Goal: Task Accomplishment & Management: Use online tool/utility

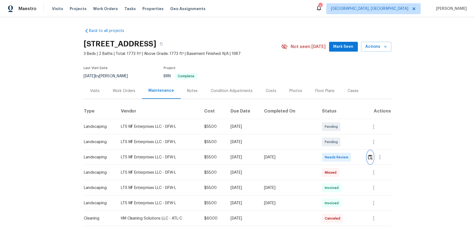
click at [368, 151] on button "button" at bounding box center [371, 156] width 6 height 13
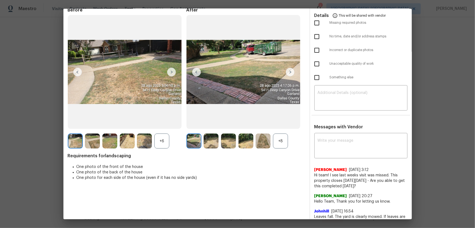
scroll to position [74, 0]
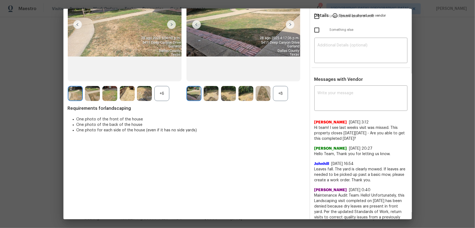
click at [276, 95] on div "+8" at bounding box center [280, 93] width 15 height 15
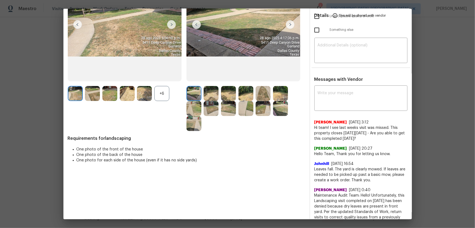
click at [169, 89] on div "+6" at bounding box center [161, 93] width 15 height 15
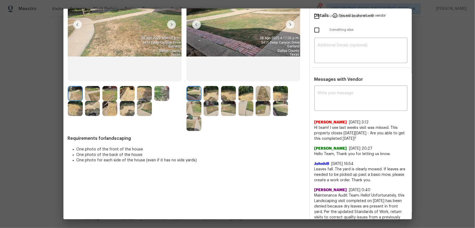
scroll to position [49, 0]
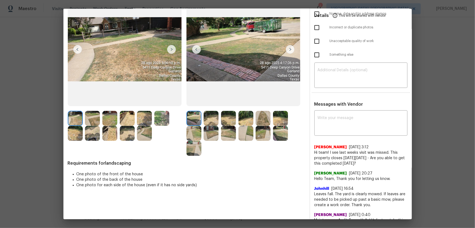
click at [211, 119] on img at bounding box center [211, 118] width 15 height 15
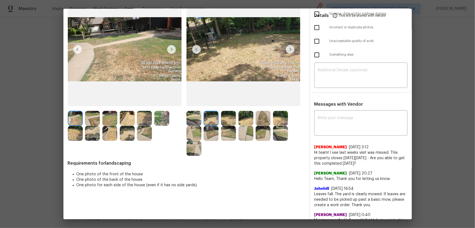
click at [226, 119] on img at bounding box center [228, 118] width 15 height 15
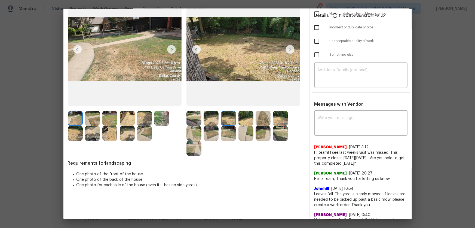
click at [247, 122] on img at bounding box center [246, 118] width 15 height 15
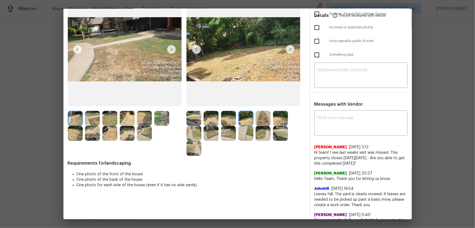
click at [260, 122] on img at bounding box center [263, 118] width 15 height 15
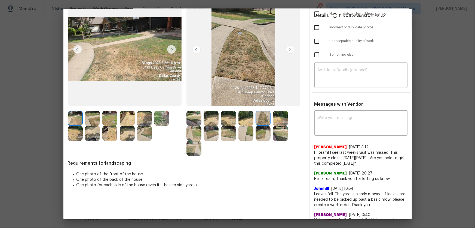
click at [281, 122] on img at bounding box center [280, 118] width 15 height 15
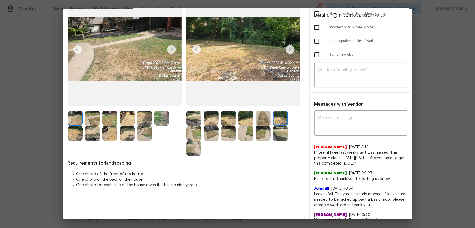
click at [193, 132] on img at bounding box center [194, 133] width 15 height 15
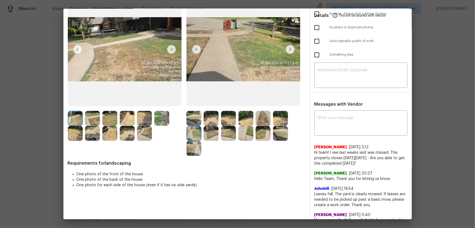
click at [215, 134] on img at bounding box center [211, 133] width 15 height 15
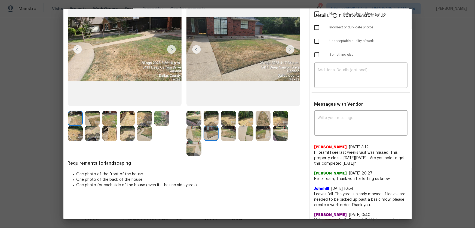
click at [226, 136] on img at bounding box center [228, 133] width 15 height 15
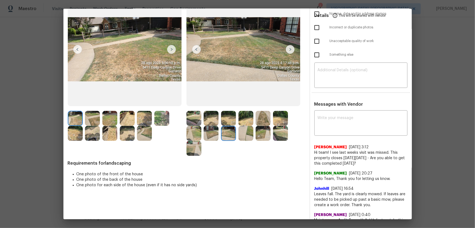
click at [236, 135] on div at bounding box center [229, 133] width 17 height 15
click at [243, 135] on img at bounding box center [246, 133] width 15 height 15
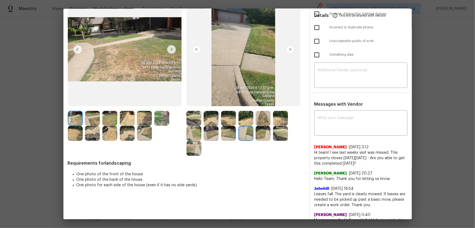
click at [258, 133] on img at bounding box center [263, 133] width 15 height 15
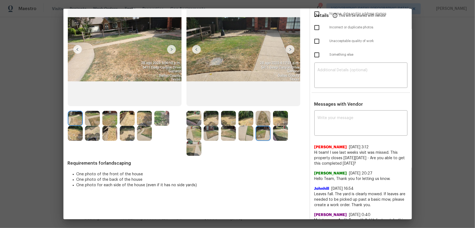
click at [275, 132] on img at bounding box center [280, 133] width 15 height 15
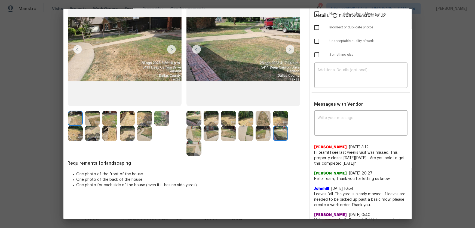
click at [205, 144] on div at bounding box center [246, 133] width 119 height 45
click at [196, 148] on img at bounding box center [194, 148] width 15 height 15
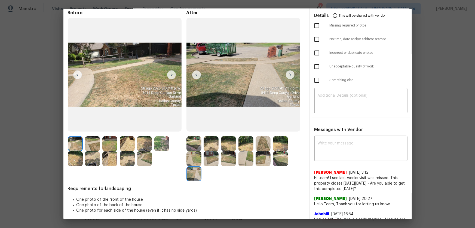
scroll to position [0, 0]
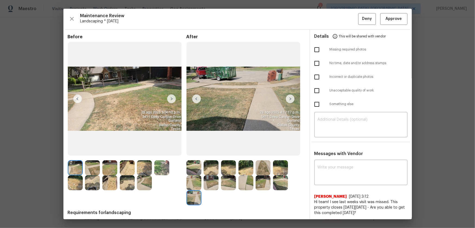
click at [393, 25] on div "Maintenance Review Landscaping * Mon, Aug 25 Deny Approve Before After Requirem…" at bounding box center [237, 114] width 349 height 210
click at [393, 19] on span "Approve" at bounding box center [394, 19] width 16 height 7
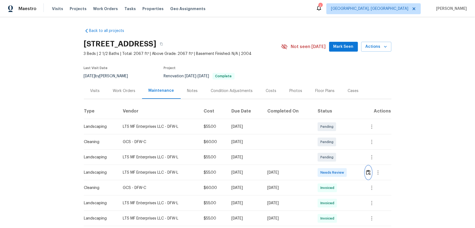
click at [338, 150] on img "button" at bounding box center [368, 171] width 5 height 5
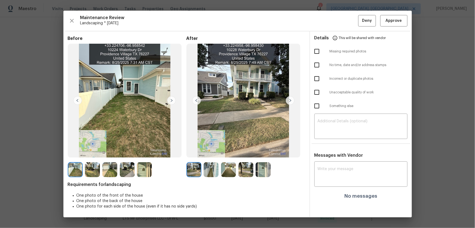
click at [209, 150] on img at bounding box center [211, 169] width 15 height 15
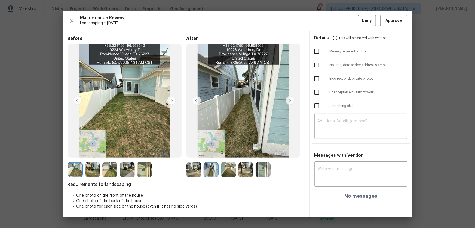
click at [232, 150] on img at bounding box center [228, 169] width 15 height 15
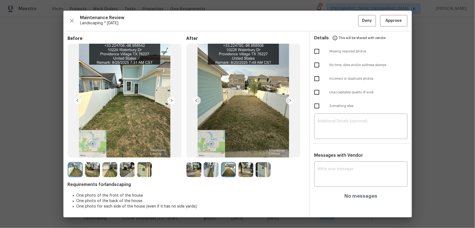
click at [245, 150] on img at bounding box center [246, 169] width 15 height 15
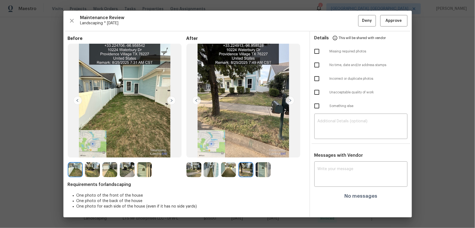
click at [256, 150] on img at bounding box center [263, 169] width 15 height 15
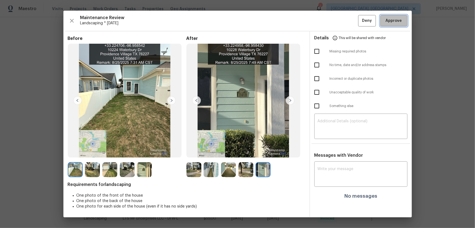
click at [338, 20] on span "Approve" at bounding box center [394, 20] width 19 height 7
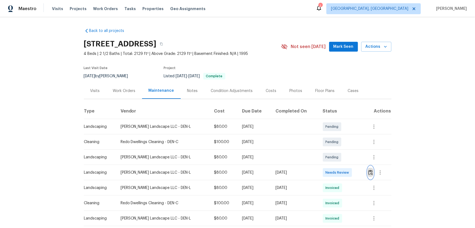
click at [370, 172] on img "button" at bounding box center [371, 171] width 5 height 5
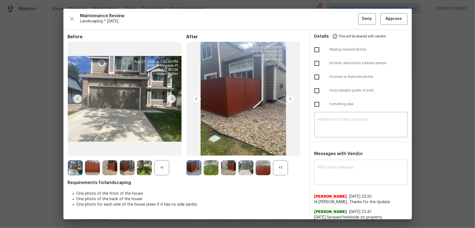
scroll to position [4, 0]
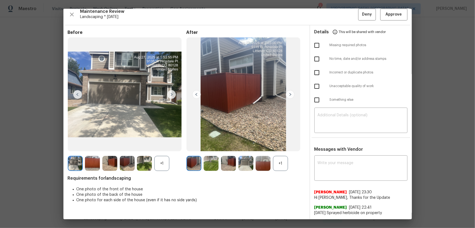
click at [283, 166] on div "+1" at bounding box center [280, 163] width 15 height 15
click at [163, 157] on div "+1" at bounding box center [161, 163] width 15 height 15
click at [218, 164] on div at bounding box center [212, 163] width 17 height 15
click at [214, 164] on img at bounding box center [211, 163] width 15 height 15
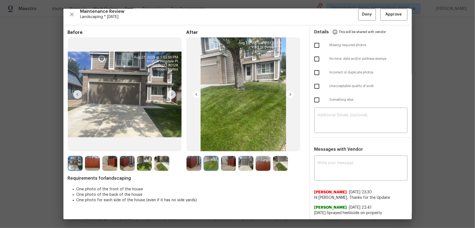
click at [227, 166] on img at bounding box center [228, 163] width 15 height 15
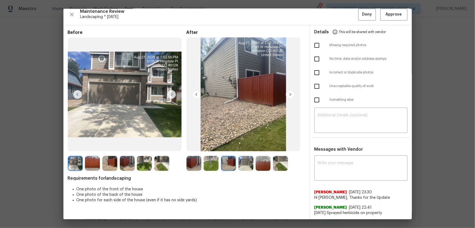
click at [241, 165] on img at bounding box center [246, 163] width 15 height 15
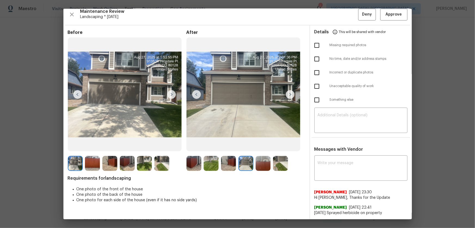
click at [263, 165] on img at bounding box center [263, 163] width 15 height 15
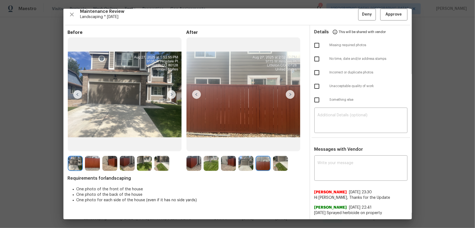
click at [274, 165] on img at bounding box center [280, 163] width 15 height 15
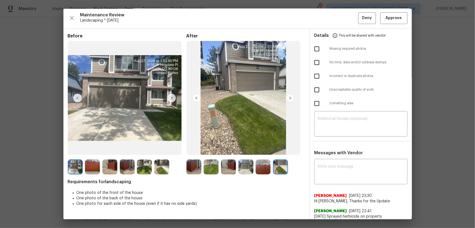
scroll to position [0, 0]
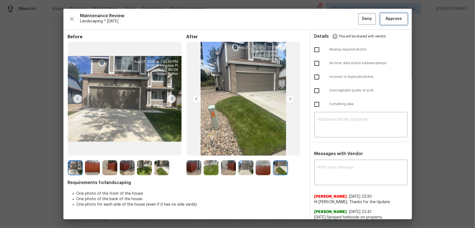
click at [391, 22] on span "Approve" at bounding box center [394, 19] width 16 height 7
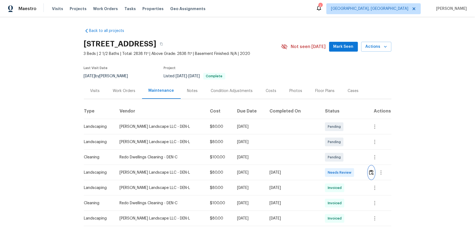
click at [369, 171] on img "button" at bounding box center [371, 171] width 5 height 5
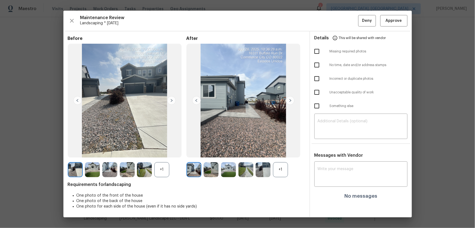
click at [165, 171] on div "+1" at bounding box center [161, 169] width 15 height 15
click at [278, 171] on div "+1" at bounding box center [280, 169] width 15 height 15
click at [216, 169] on img at bounding box center [211, 169] width 15 height 15
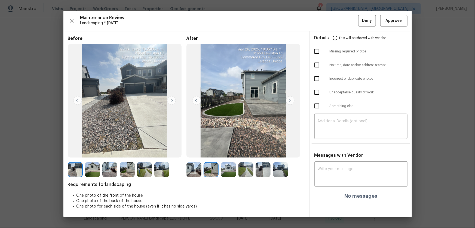
click at [231, 171] on img at bounding box center [228, 169] width 15 height 15
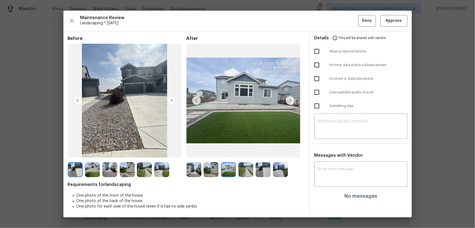
click at [244, 171] on img at bounding box center [246, 169] width 15 height 15
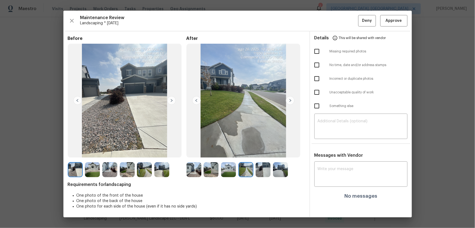
click at [269, 170] on img at bounding box center [263, 169] width 15 height 15
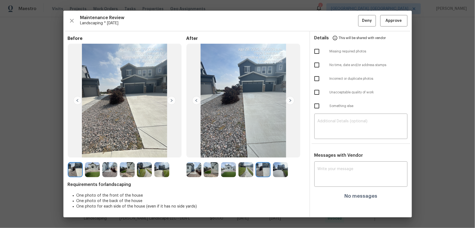
click at [275, 169] on img at bounding box center [280, 169] width 15 height 15
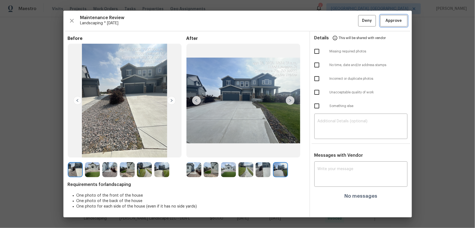
click at [392, 21] on span "Approve" at bounding box center [394, 20] width 16 height 7
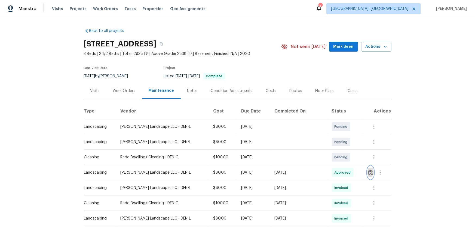
click at [369, 171] on img "button" at bounding box center [371, 171] width 5 height 5
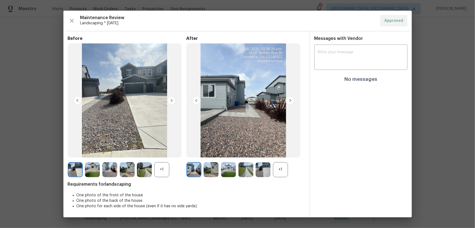
click at [278, 169] on div "+1" at bounding box center [280, 169] width 15 height 15
click at [161, 170] on div "+1" at bounding box center [161, 169] width 15 height 15
click at [216, 175] on img at bounding box center [211, 169] width 15 height 15
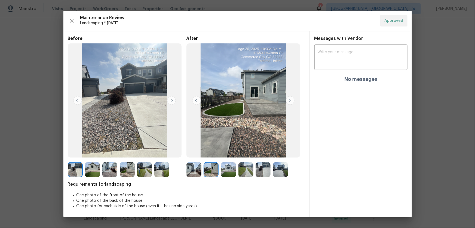
click at [240, 175] on img at bounding box center [246, 169] width 15 height 15
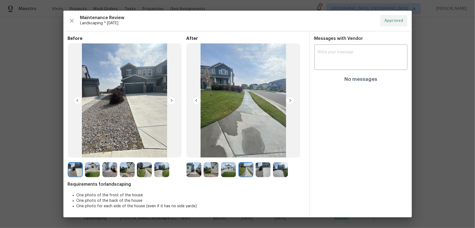
click at [269, 168] on img at bounding box center [263, 169] width 15 height 15
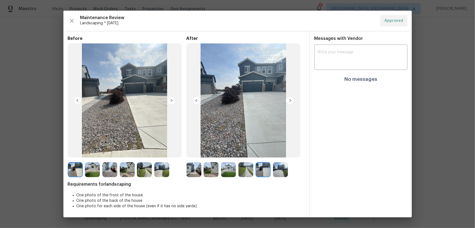
click at [280, 168] on img at bounding box center [280, 169] width 15 height 15
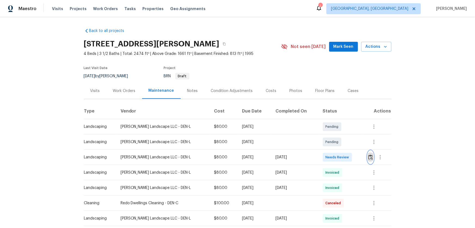
click at [369, 158] on img "button" at bounding box center [371, 156] width 5 height 5
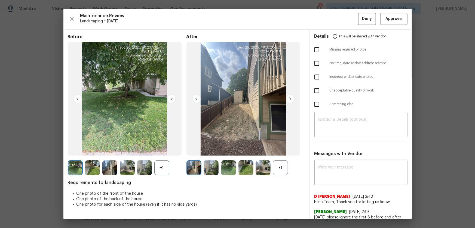
click at [275, 167] on div "+1" at bounding box center [280, 167] width 15 height 15
click at [166, 168] on div "+1" at bounding box center [161, 167] width 15 height 15
click at [209, 162] on img at bounding box center [211, 167] width 15 height 15
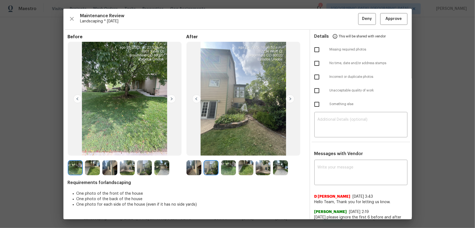
click at [231, 168] on img at bounding box center [228, 167] width 15 height 15
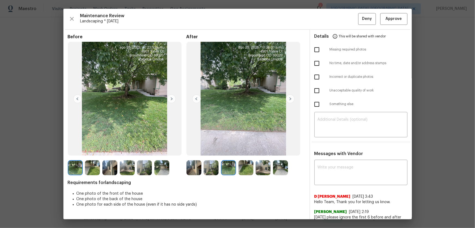
click at [242, 171] on img at bounding box center [246, 167] width 15 height 15
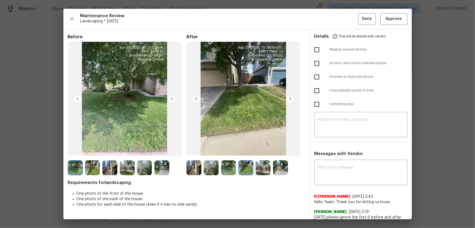
click at [262, 166] on img at bounding box center [263, 167] width 15 height 15
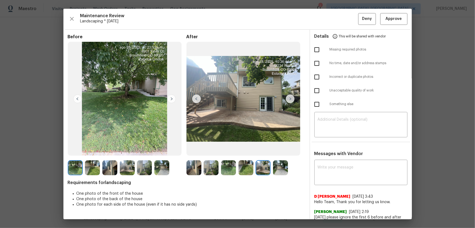
click at [281, 171] on img at bounding box center [280, 167] width 15 height 15
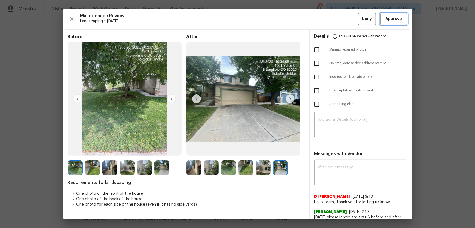
click at [386, 17] on span "Approve" at bounding box center [394, 19] width 16 height 7
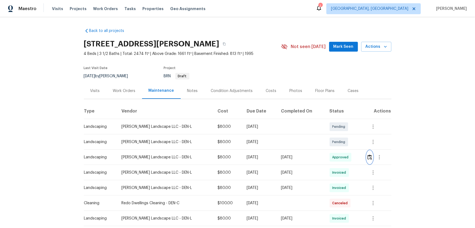
click at [368, 159] on button "button" at bounding box center [370, 156] width 6 height 13
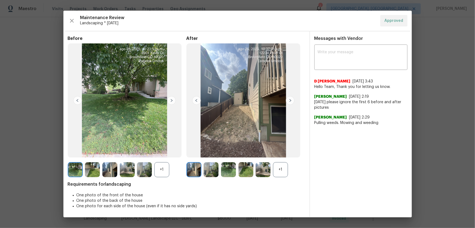
click at [163, 172] on div "+1" at bounding box center [161, 169] width 15 height 15
click at [281, 164] on div "+1" at bounding box center [280, 169] width 15 height 15
click at [210, 170] on img at bounding box center [211, 169] width 15 height 15
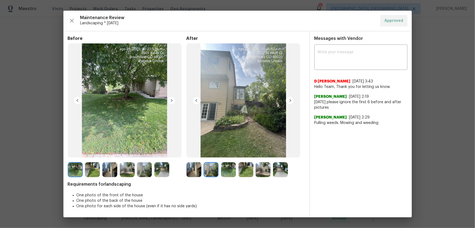
click at [229, 172] on img at bounding box center [228, 169] width 15 height 15
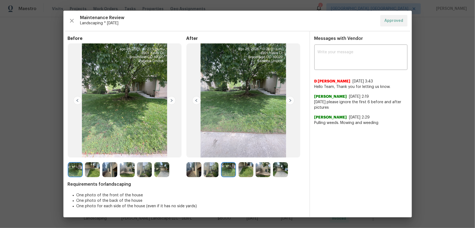
click at [241, 172] on img at bounding box center [246, 169] width 15 height 15
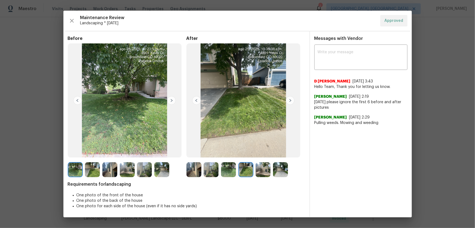
click at [267, 170] on img at bounding box center [263, 169] width 15 height 15
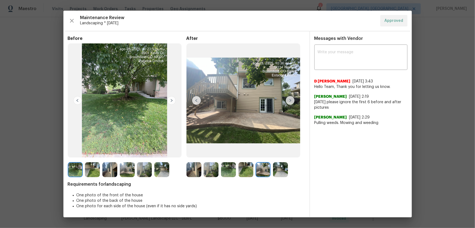
click at [282, 169] on img at bounding box center [280, 169] width 15 height 15
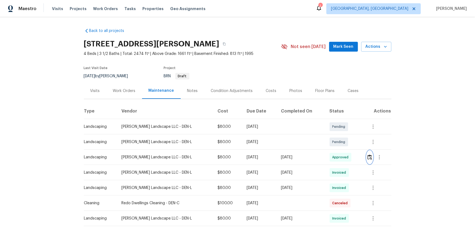
click at [367, 150] on button "button" at bounding box center [370, 156] width 6 height 13
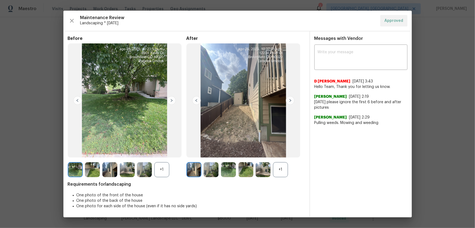
click at [281, 164] on div "+1" at bounding box center [280, 169] width 15 height 15
click at [165, 166] on div "+1" at bounding box center [161, 169] width 15 height 15
click at [212, 164] on img at bounding box center [211, 169] width 15 height 15
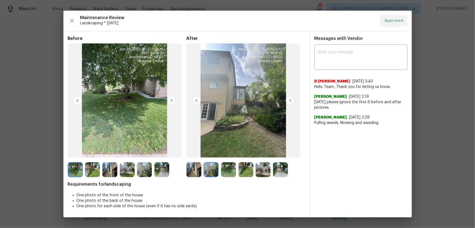
click at [232, 166] on img at bounding box center [228, 169] width 15 height 15
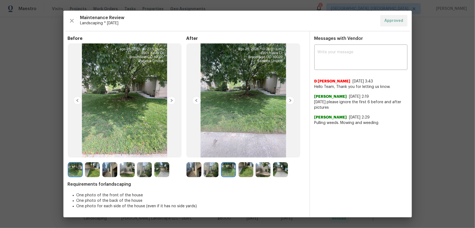
click at [250, 169] on img at bounding box center [246, 169] width 15 height 15
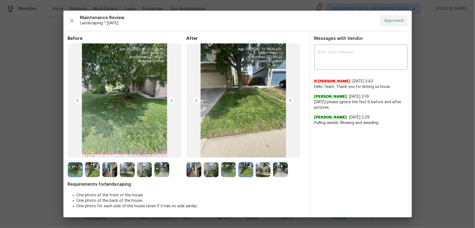
click at [261, 170] on img at bounding box center [263, 169] width 15 height 15
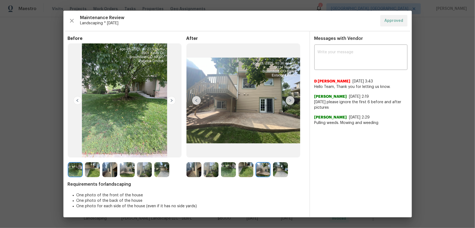
click at [280, 174] on img at bounding box center [280, 169] width 15 height 15
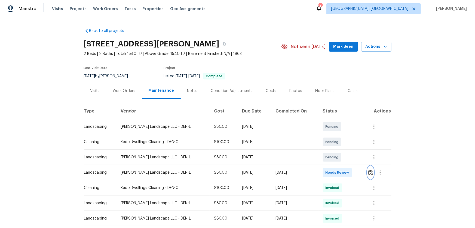
click at [338, 150] on img "button" at bounding box center [371, 171] width 5 height 5
